Goal: Information Seeking & Learning: Understand process/instructions

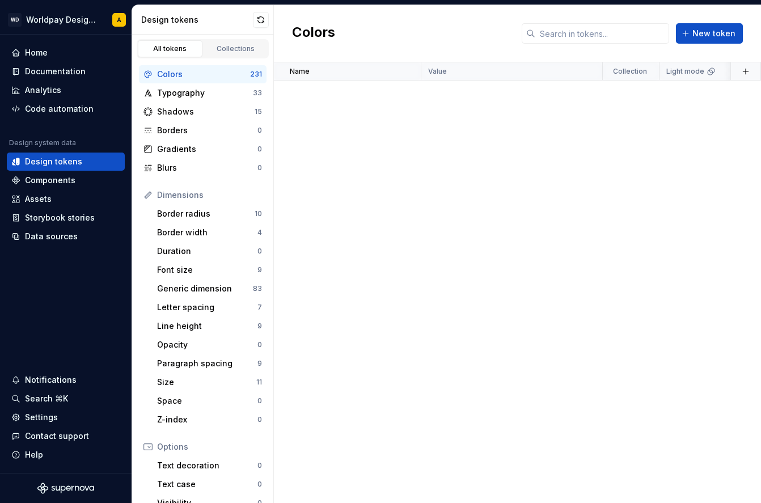
scroll to position [1794, 0]
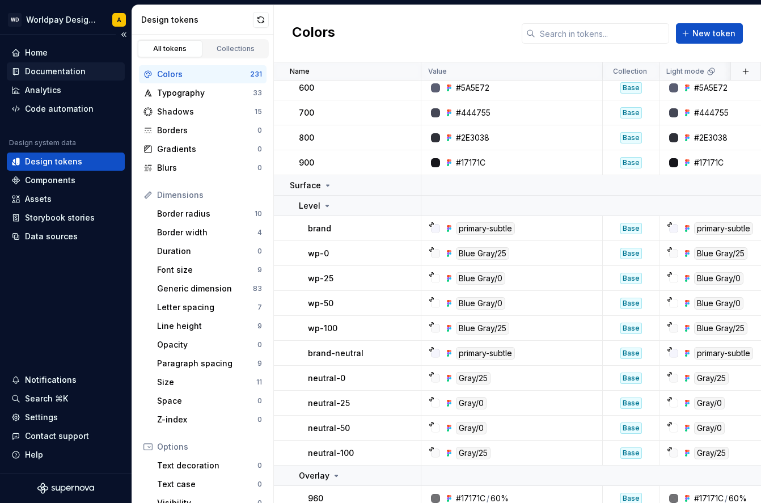
click at [56, 70] on div "Documentation" at bounding box center [55, 71] width 61 height 11
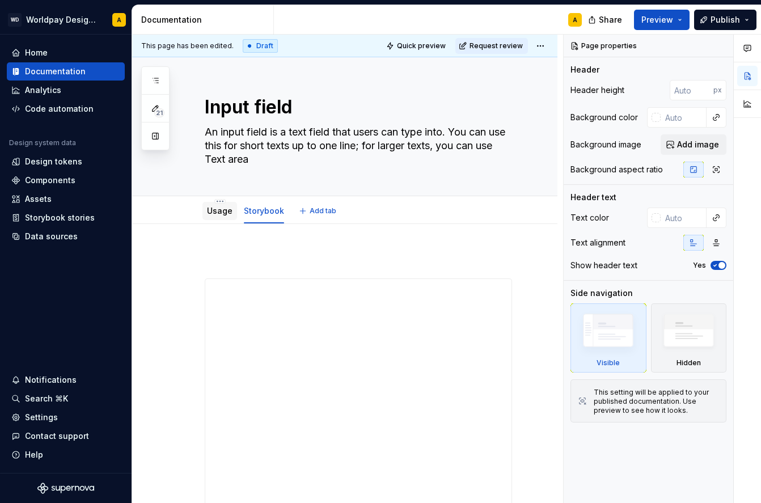
click at [218, 217] on div "Usage" at bounding box center [220, 211] width 26 height 14
click at [218, 211] on link "Usage" at bounding box center [220, 211] width 26 height 10
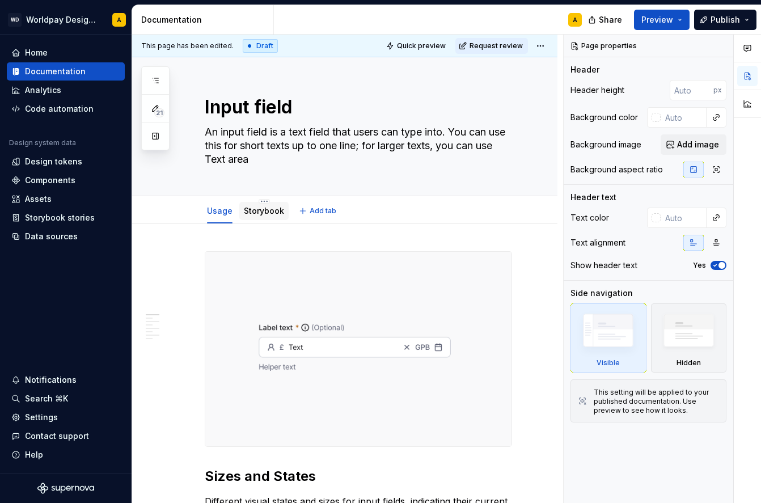
click at [250, 211] on link "Storybook" at bounding box center [264, 211] width 40 height 10
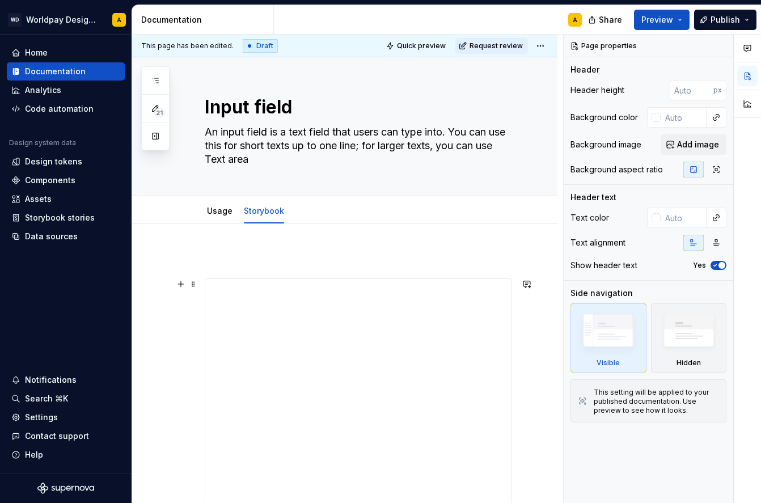
type textarea "*"
